Goal: Complete application form: Complete application form

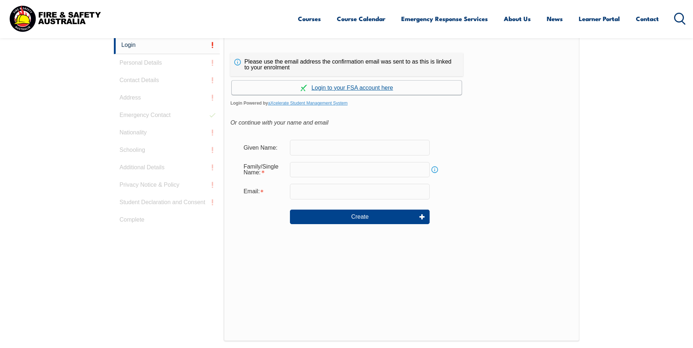
click at [347, 82] on link "Continue with aXcelerate" at bounding box center [347, 88] width 230 height 14
click at [348, 86] on link "Continue with aXcelerate" at bounding box center [347, 88] width 230 height 14
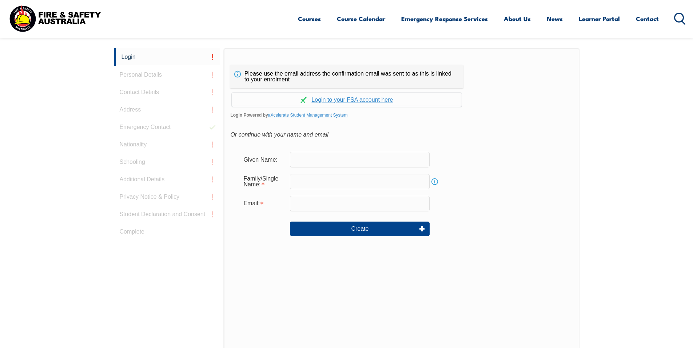
scroll to position [194, 0]
click at [332, 163] on input "text" at bounding box center [360, 159] width 140 height 15
type input "l"
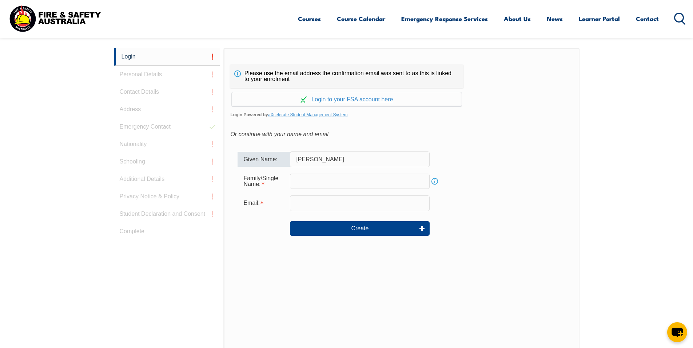
type input "Lovepreet singh"
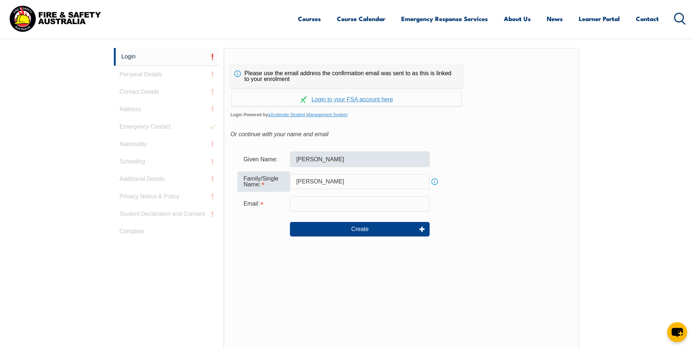
type input "Gill"
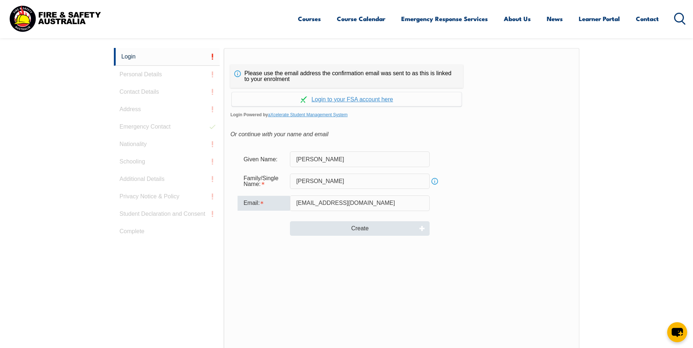
type input "lovepreetsingh8878@gmail.com"
click at [365, 232] on button "Create" at bounding box center [360, 229] width 140 height 15
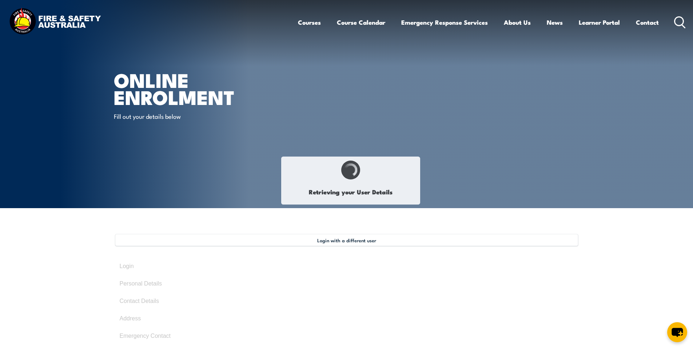
select select "Mr"
type input "Lovepreet"
type input "Gill"
type input "October 5, 1999"
type input "ZFBQF25WMB"
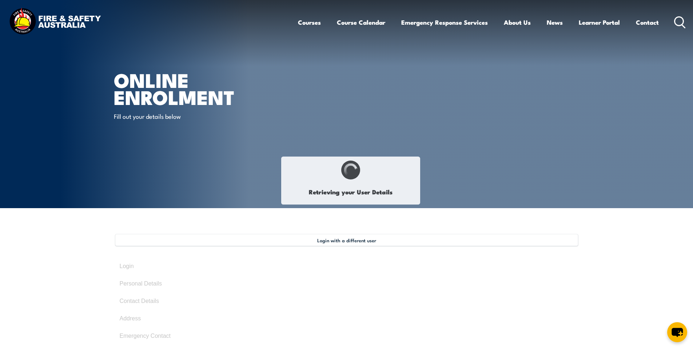
select select "M"
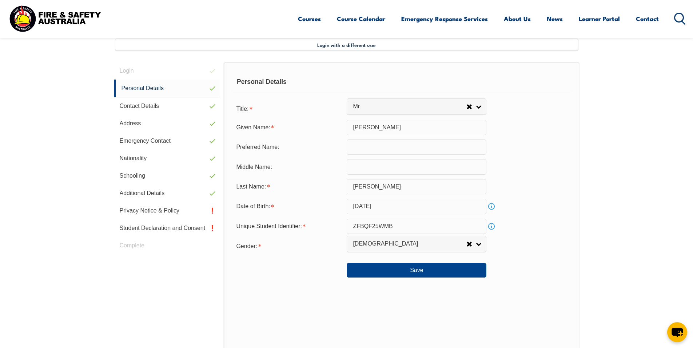
scroll to position [198, 0]
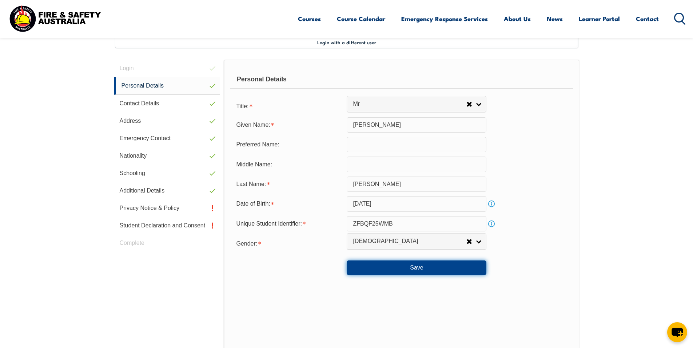
click at [406, 271] on button "Save" at bounding box center [417, 268] width 140 height 15
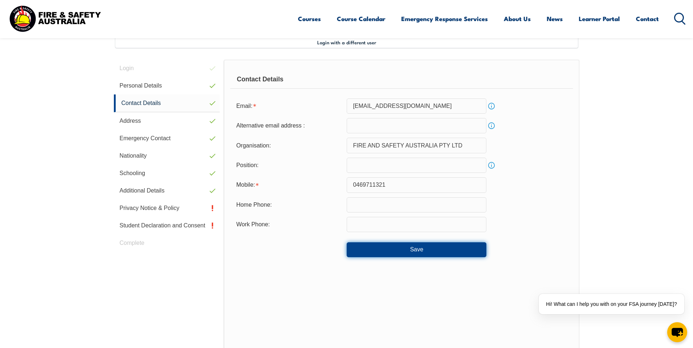
click at [402, 247] on button "Save" at bounding box center [417, 250] width 140 height 15
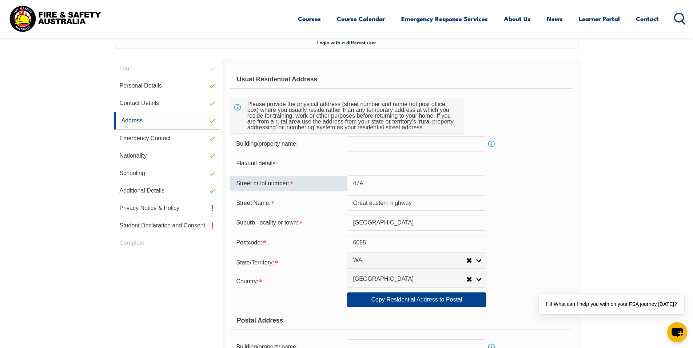
drag, startPoint x: 371, startPoint y: 182, endPoint x: 335, endPoint y: 184, distance: 35.7
click at [335, 184] on div "Street or lot number: 47A" at bounding box center [401, 183] width 342 height 15
type input "29"
drag, startPoint x: 428, startPoint y: 199, endPoint x: 443, endPoint y: 208, distance: 17.4
click at [443, 208] on input "Great eastern highway" at bounding box center [417, 203] width 140 height 15
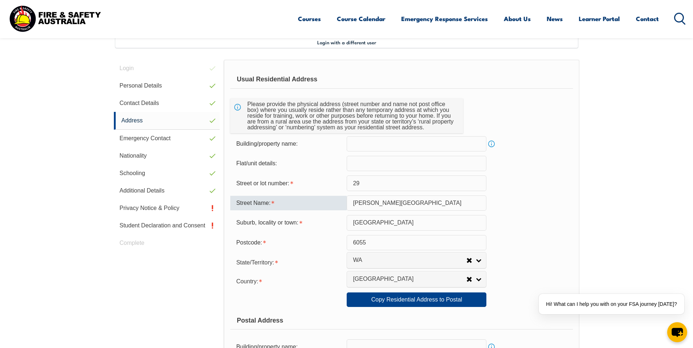
type input "Carrington Road"
click at [356, 223] on input "henley Brook" at bounding box center [417, 222] width 140 height 15
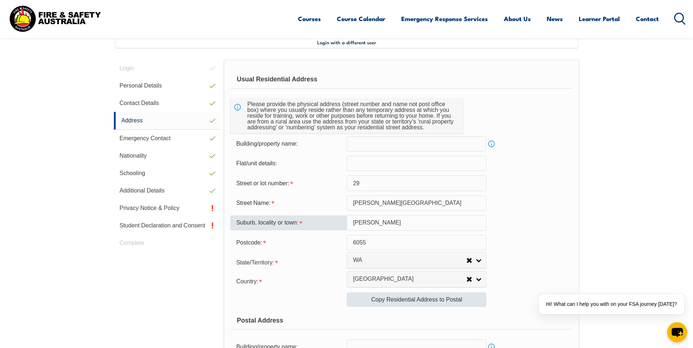
type input "Henley Brook"
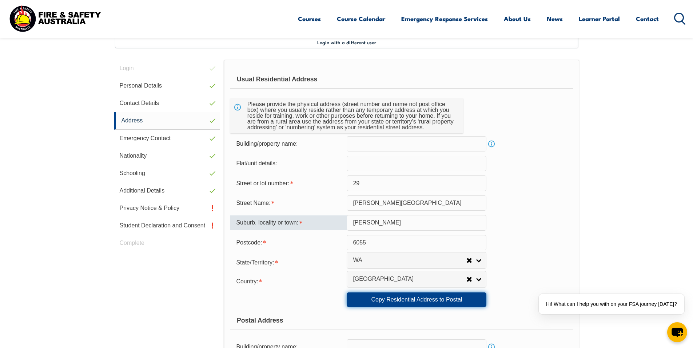
click at [401, 300] on link "Copy Residential Address to Postal" at bounding box center [417, 300] width 140 height 15
type input "29"
type input "Carrington Road"
type input "Henley Brook"
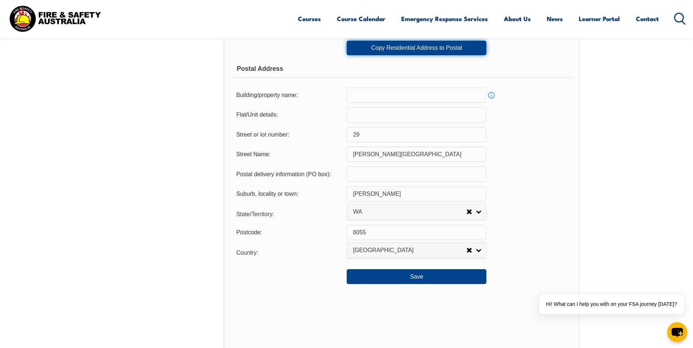
scroll to position [458, 0]
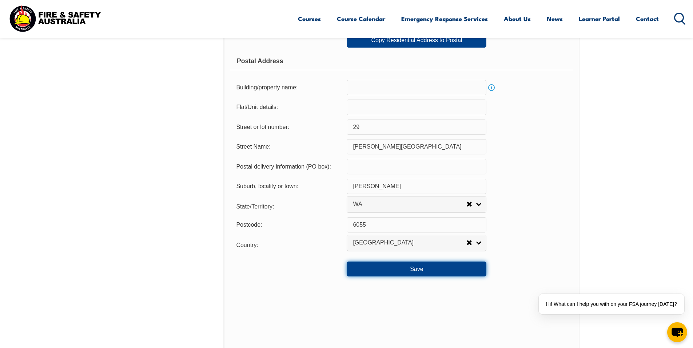
click at [401, 273] on button "Save" at bounding box center [417, 269] width 140 height 15
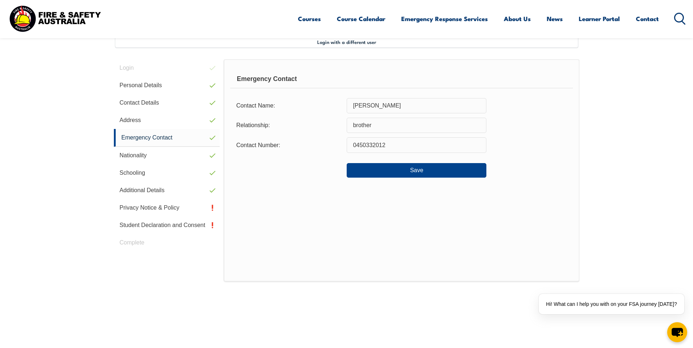
scroll to position [198, 0]
click at [382, 179] on div "Emergency Contact Contact Name: ravindra singh Relationship: brother Contact Nu…" at bounding box center [401, 171] width 355 height 223
click at [386, 175] on button "Save" at bounding box center [417, 171] width 140 height 15
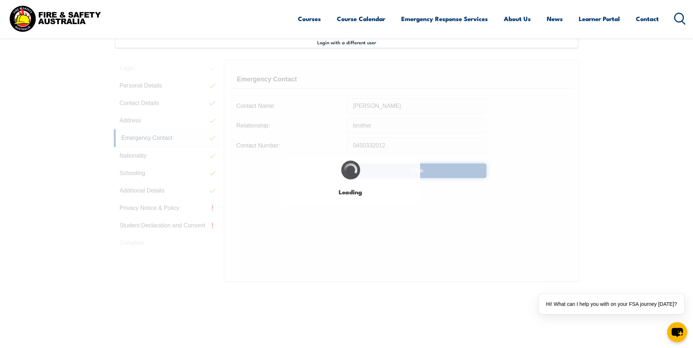
select select "false"
select select "true"
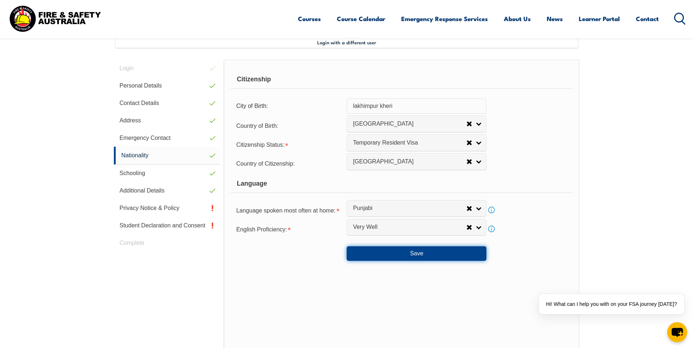
click at [405, 255] on button "Save" at bounding box center [417, 254] width 140 height 15
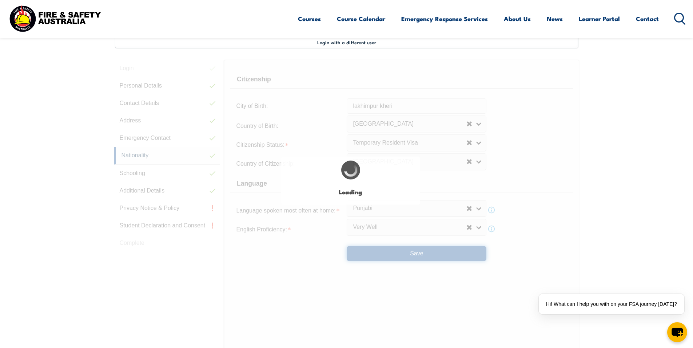
select select "false"
select select "true"
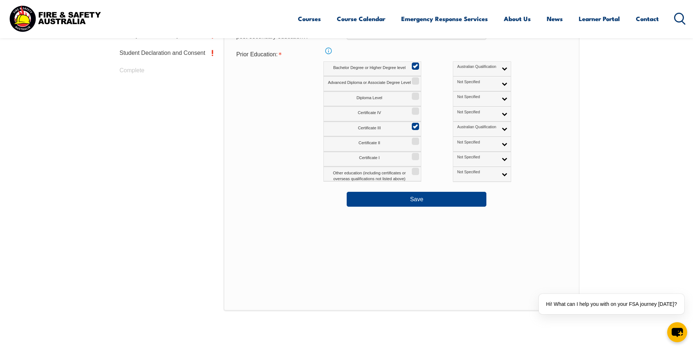
scroll to position [371, 0]
click at [410, 203] on button "Save" at bounding box center [417, 199] width 140 height 15
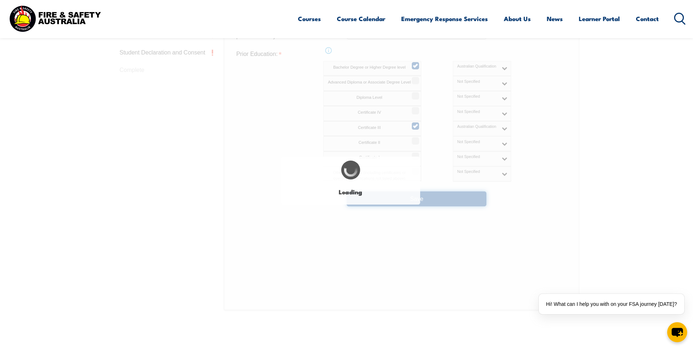
select select "false"
select select "true"
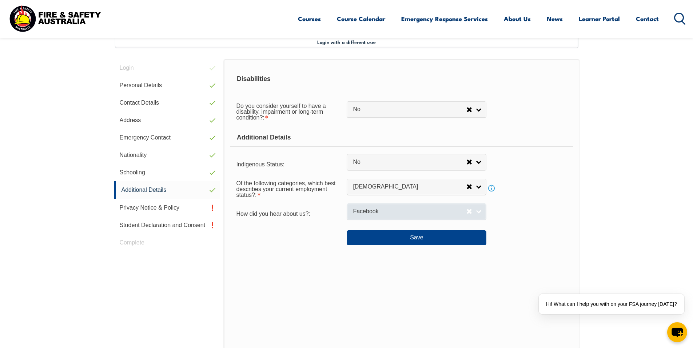
scroll to position [198, 0]
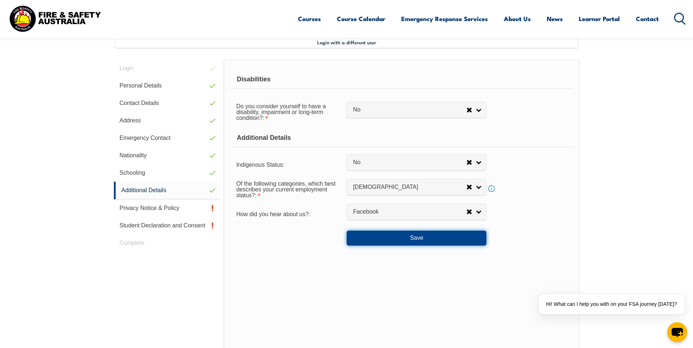
click at [419, 240] on button "Save" at bounding box center [417, 238] width 140 height 15
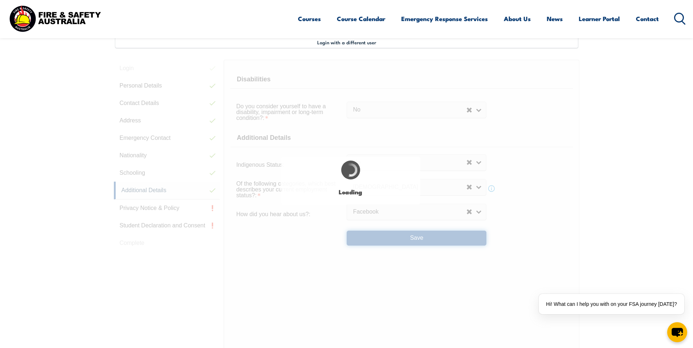
select select "false"
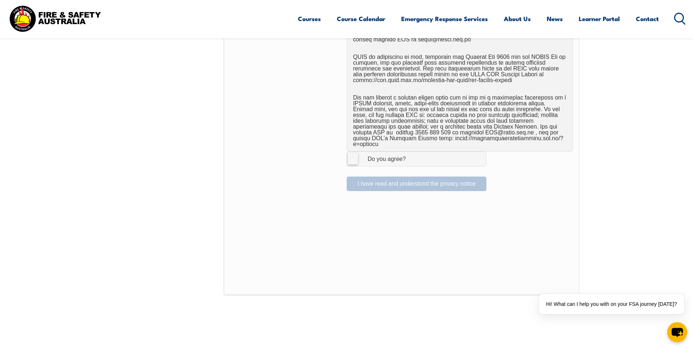
scroll to position [399, 0]
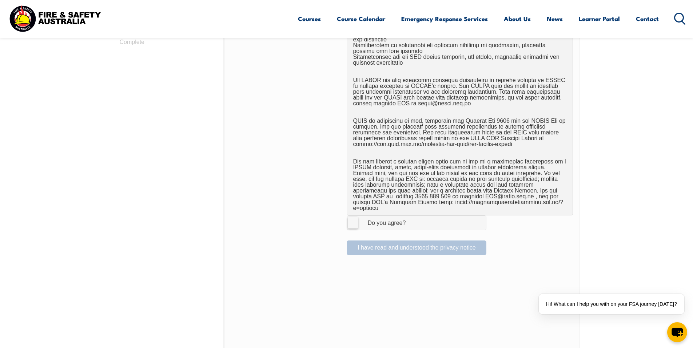
click at [360, 220] on div "Do you agree?" at bounding box center [379, 223] width 53 height 6
click at [411, 217] on input "I Agree Do you agree?" at bounding box center [417, 223] width 12 height 14
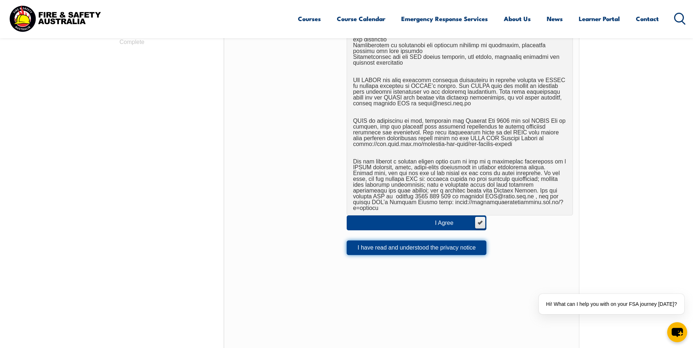
click at [396, 245] on button "I have read and understood the privacy notice" at bounding box center [417, 248] width 140 height 15
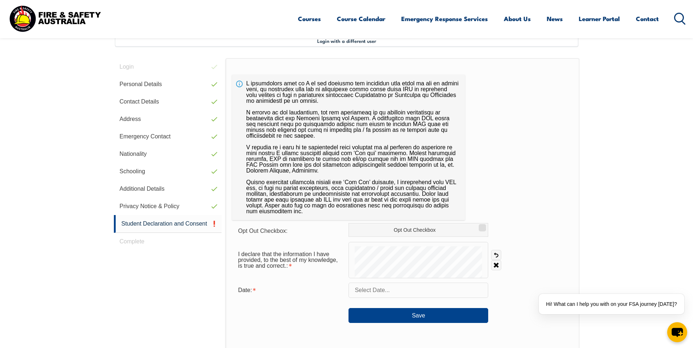
scroll to position [198, 0]
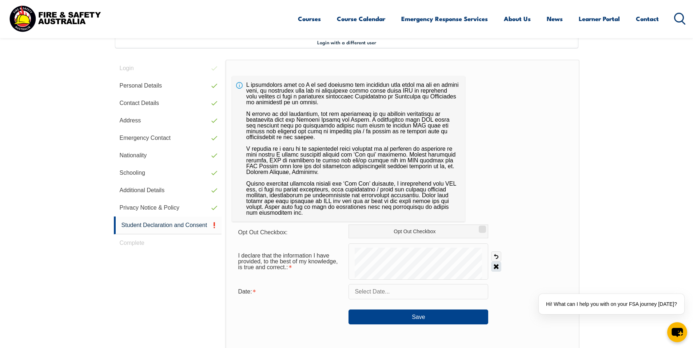
click at [498, 265] on link "Clear" at bounding box center [496, 267] width 10 height 10
click at [464, 230] on label "Opt Out Checkbox" at bounding box center [418, 232] width 140 height 14
click at [479, 227] on input "Opt Out Checkbox" at bounding box center [481, 227] width 4 height 1
click at [456, 234] on label "Opt Out Checkbox" at bounding box center [418, 232] width 140 height 14
click at [479, 227] on input "Opt Out Checkbox" at bounding box center [481, 227] width 4 height 1
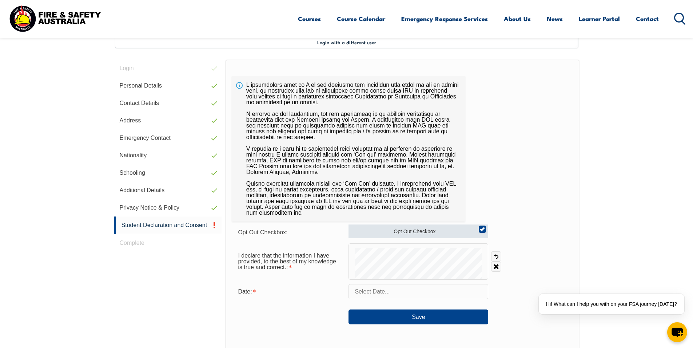
checkbox input "false"
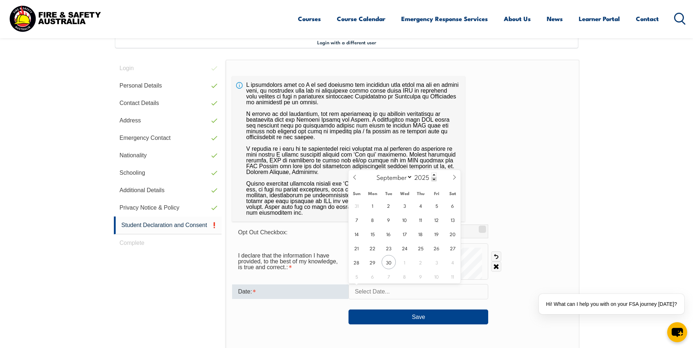
click at [406, 287] on input "text" at bounding box center [418, 291] width 140 height 15
click at [391, 262] on span "30" at bounding box center [389, 262] width 14 height 14
type input "September 30, 2025"
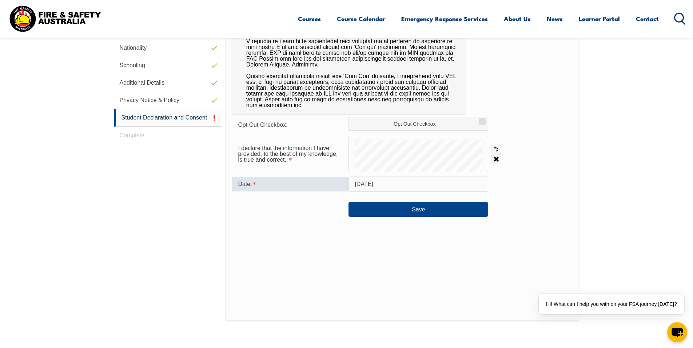
scroll to position [298, 0]
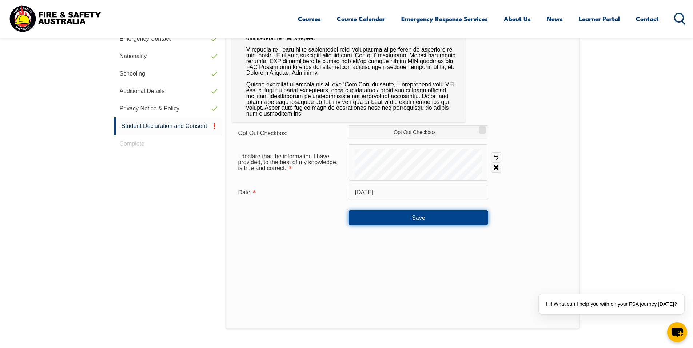
click at [400, 218] on button "Save" at bounding box center [418, 218] width 140 height 15
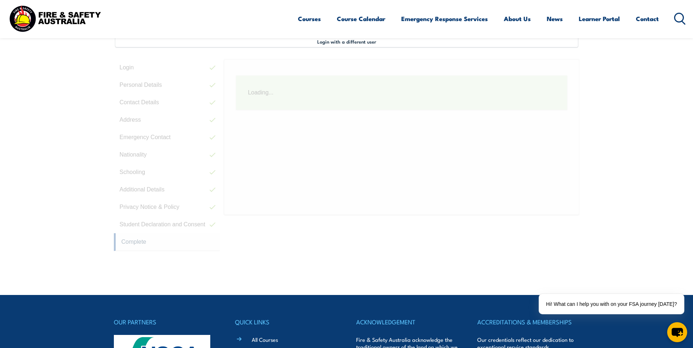
scroll to position [198, 0]
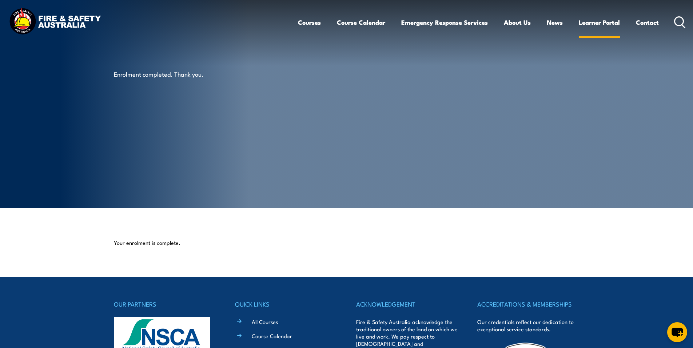
click at [597, 20] on link "Learner Portal" at bounding box center [599, 22] width 41 height 19
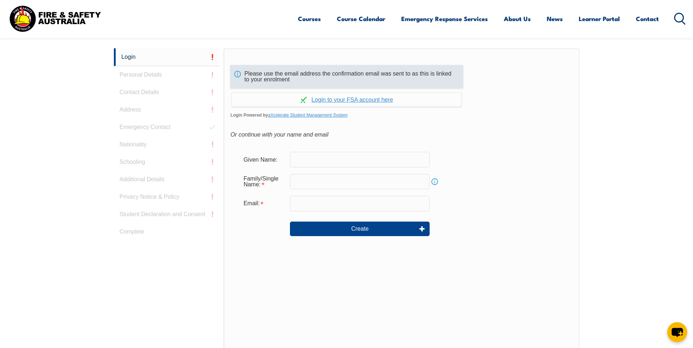
scroll to position [194, 0]
